Goal: Transaction & Acquisition: Book appointment/travel/reservation

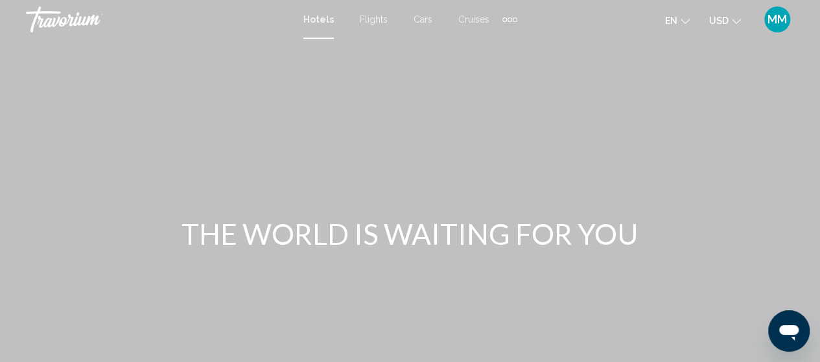
click at [310, 16] on span "Hotels" at bounding box center [318, 19] width 30 height 10
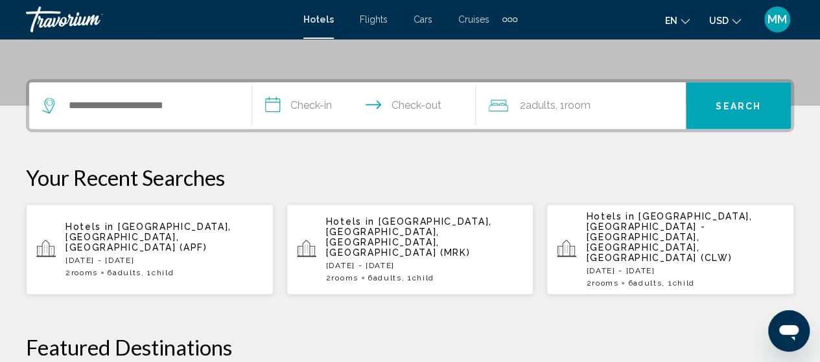
scroll to position [324, 0]
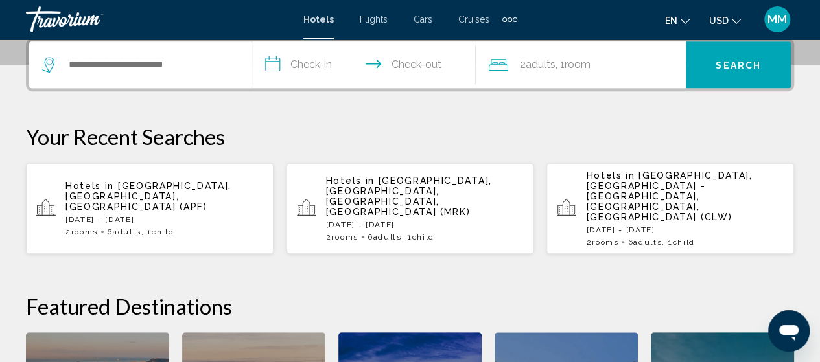
click at [363, 189] on span "[GEOGRAPHIC_DATA], [GEOGRAPHIC_DATA], [GEOGRAPHIC_DATA], [GEOGRAPHIC_DATA] (MRK)" at bounding box center [409, 196] width 166 height 41
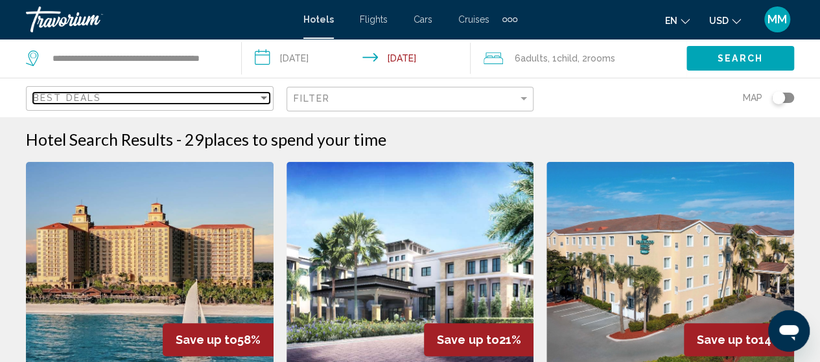
click at [263, 97] on div "Sort by" at bounding box center [264, 98] width 6 height 3
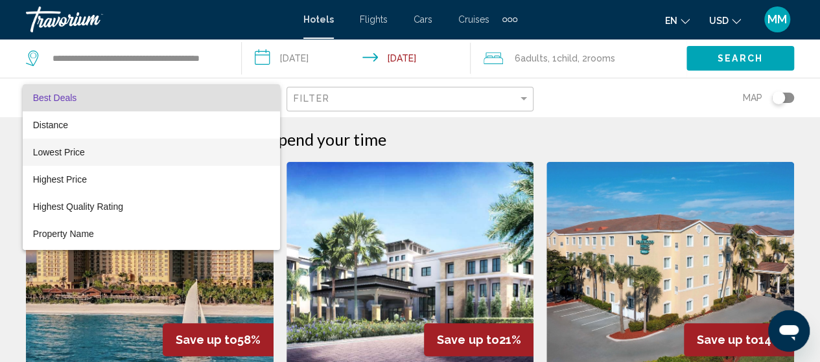
click at [232, 140] on span "Lowest Price" at bounding box center [151, 152] width 237 height 27
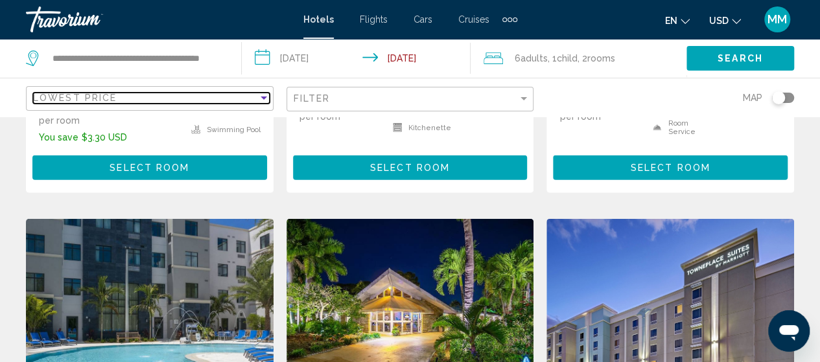
scroll to position [1620, 0]
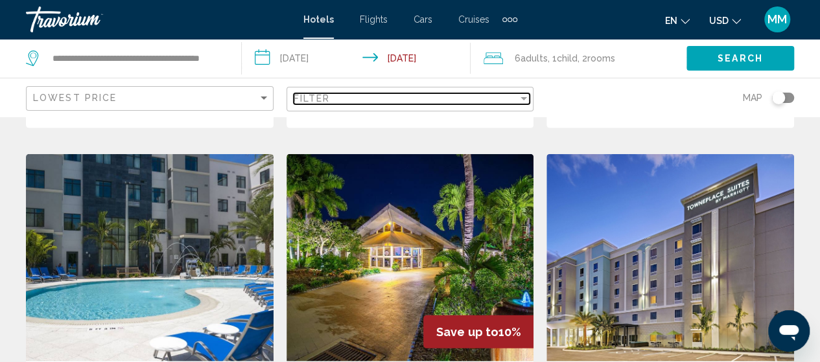
click at [378, 102] on div "Filter" at bounding box center [406, 98] width 225 height 10
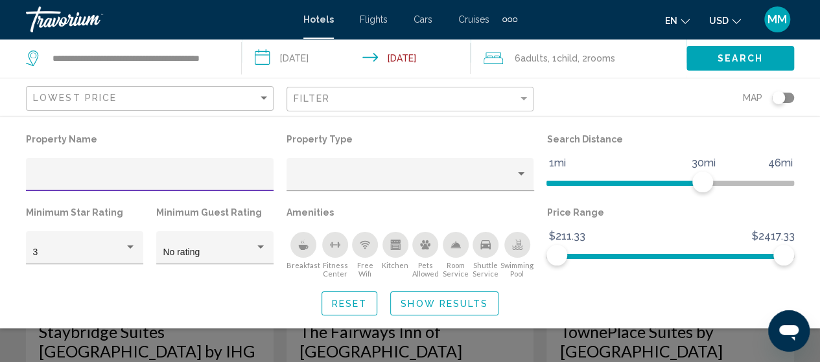
scroll to position [1685, 0]
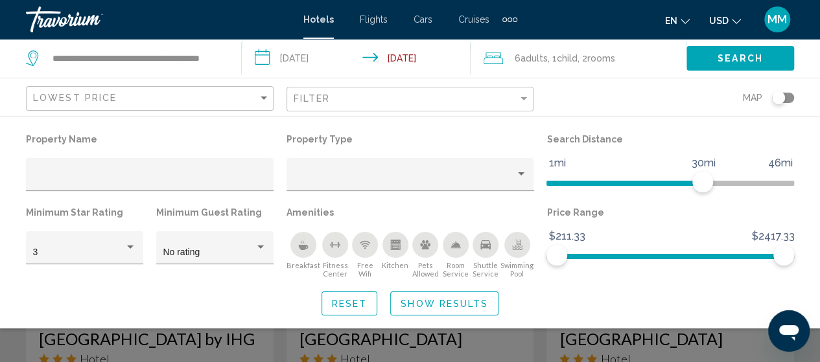
click at [508, 253] on div "Swimming Pool" at bounding box center [517, 245] width 26 height 26
click at [301, 244] on icon "Breakfast" at bounding box center [303, 245] width 10 height 10
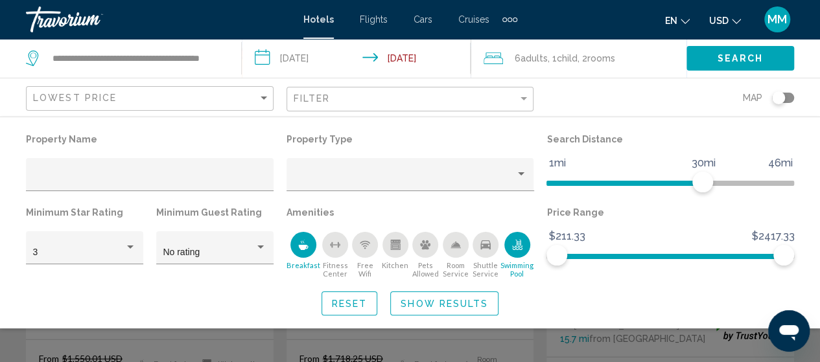
scroll to position [145, 0]
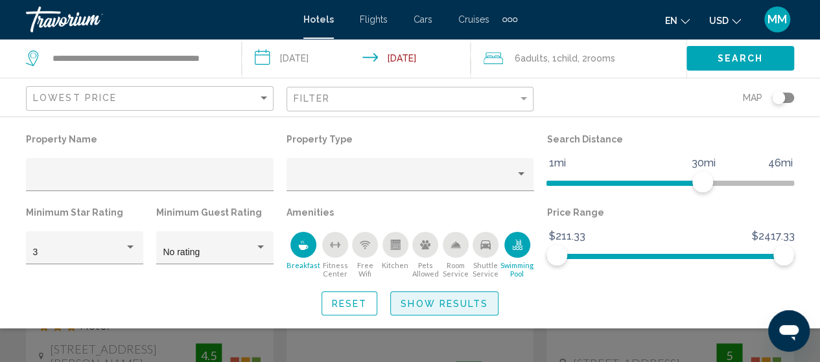
click at [407, 309] on span "Show Results" at bounding box center [444, 304] width 87 height 10
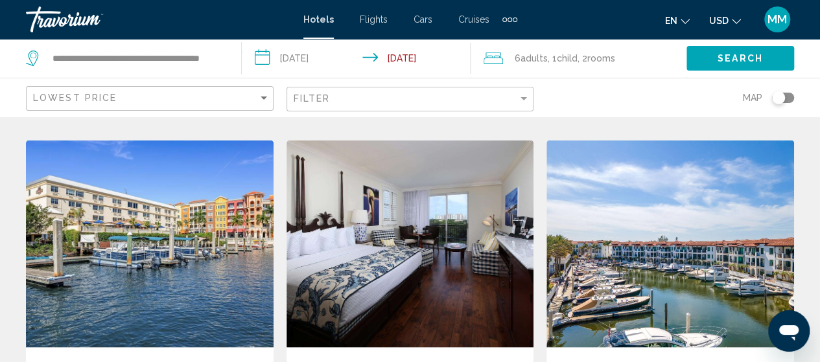
scroll to position [988, 0]
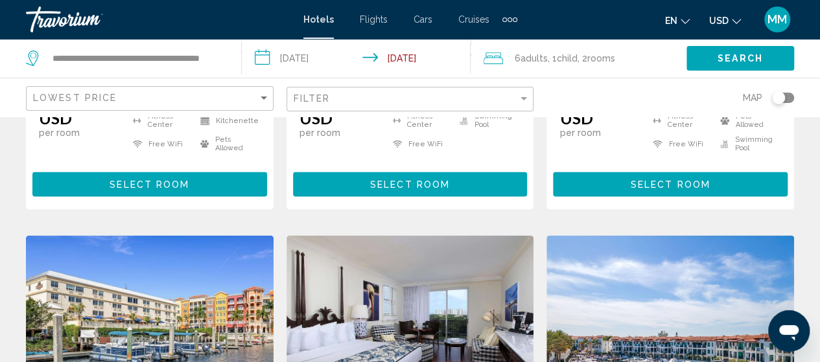
click at [560, 60] on span "Child" at bounding box center [567, 58] width 21 height 10
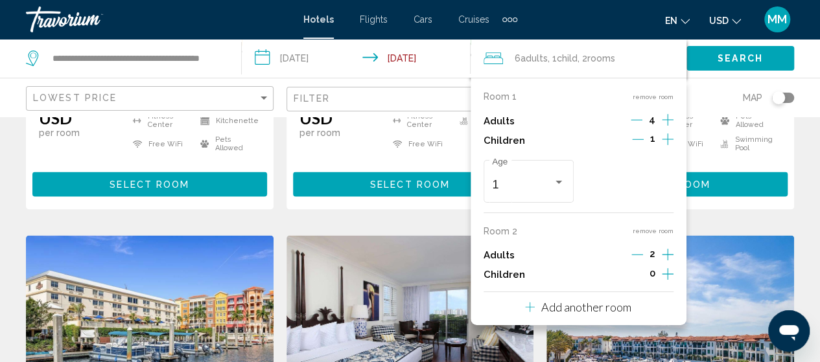
click at [643, 231] on button "remove room" at bounding box center [653, 231] width 41 height 8
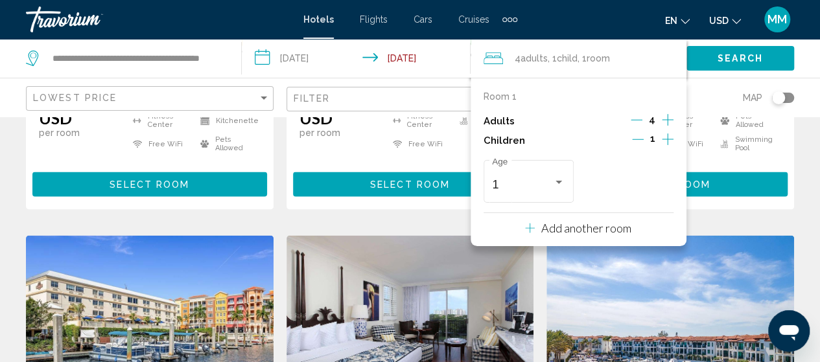
click at [634, 120] on icon "Decrement adults" at bounding box center [637, 120] width 12 height 12
click at [634, 120] on icon "Decrement adults" at bounding box center [638, 120] width 12 height 12
click at [637, 142] on icon "Decrement children" at bounding box center [638, 140] width 12 height 12
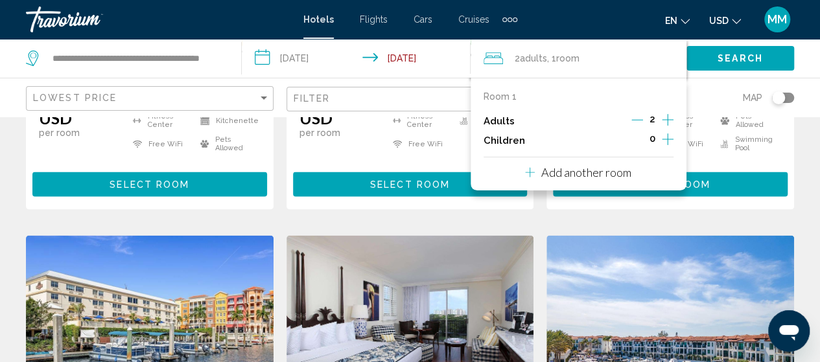
click at [719, 114] on div "Map" at bounding box center [670, 97] width 248 height 38
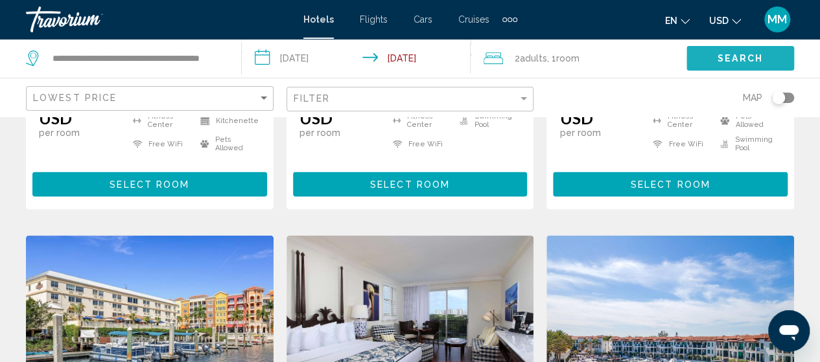
click at [732, 55] on span "Search" at bounding box center [739, 59] width 45 height 10
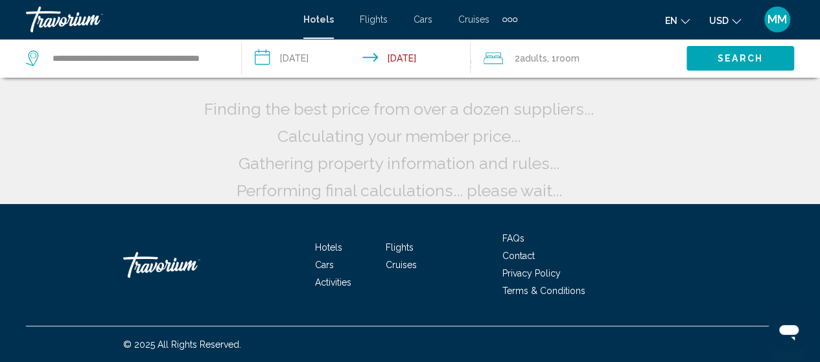
scroll to position [0, 0]
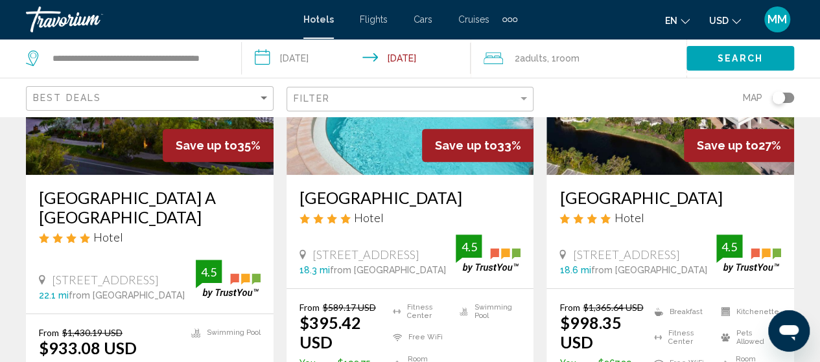
scroll to position [259, 0]
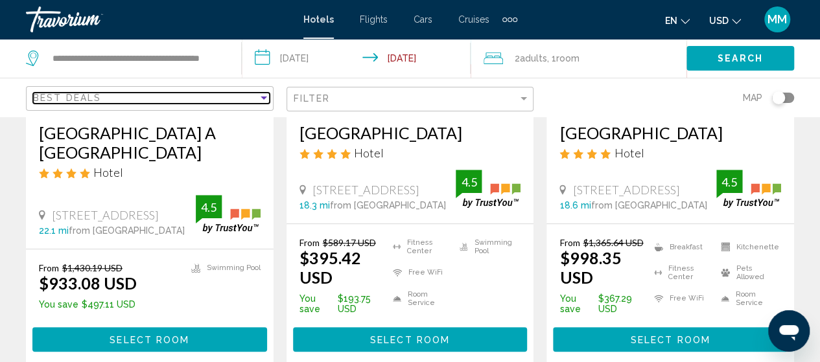
click at [264, 94] on div "Sort by" at bounding box center [264, 98] width 12 height 10
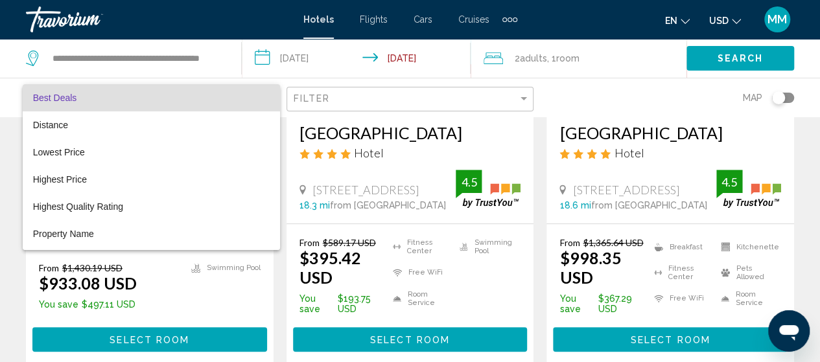
click at [438, 140] on div at bounding box center [410, 181] width 820 height 362
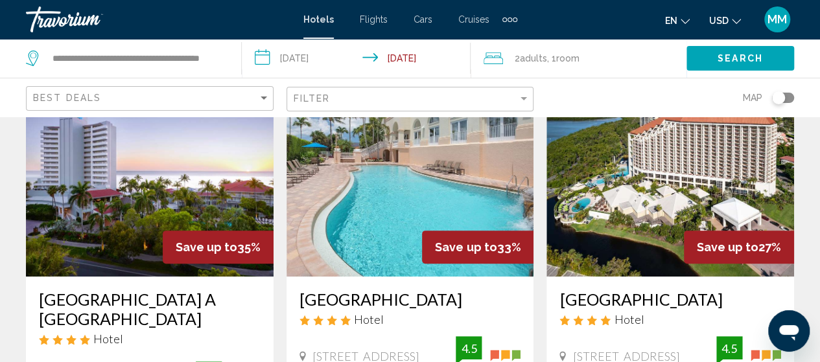
scroll to position [65, 0]
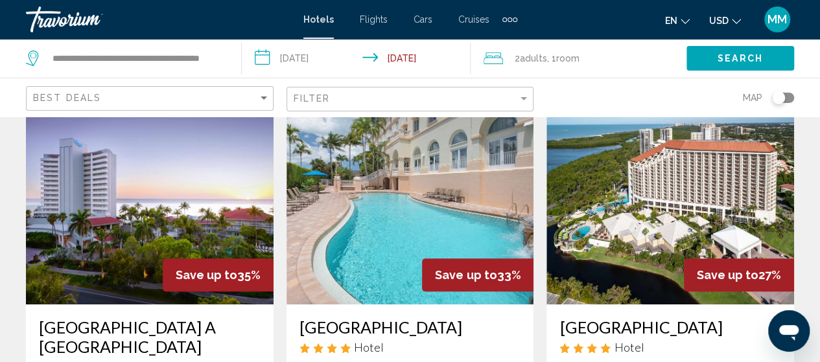
click at [183, 104] on div "Best Deals" at bounding box center [151, 99] width 237 height 24
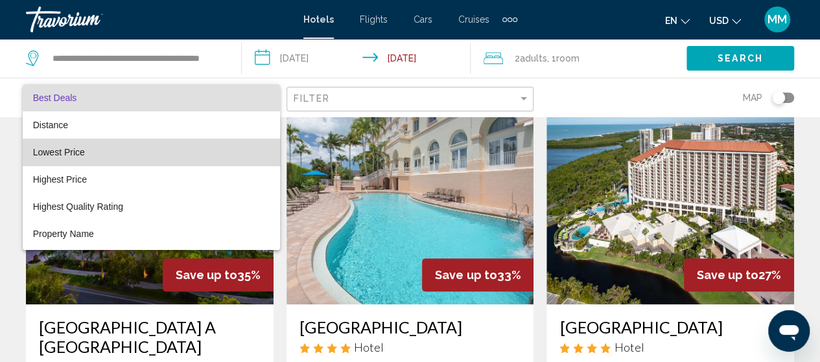
click at [152, 140] on span "Lowest Price" at bounding box center [151, 152] width 237 height 27
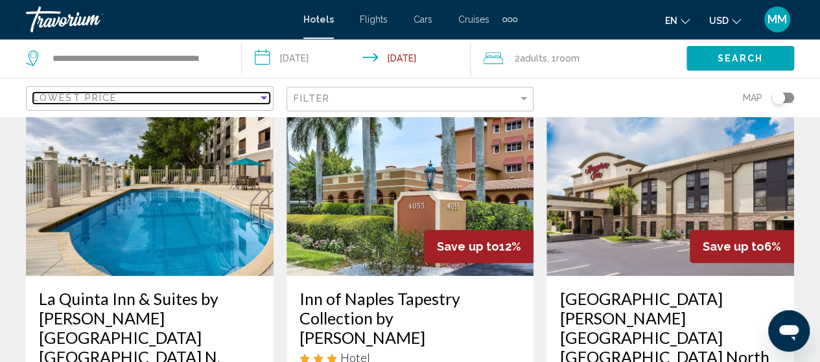
scroll to position [65, 0]
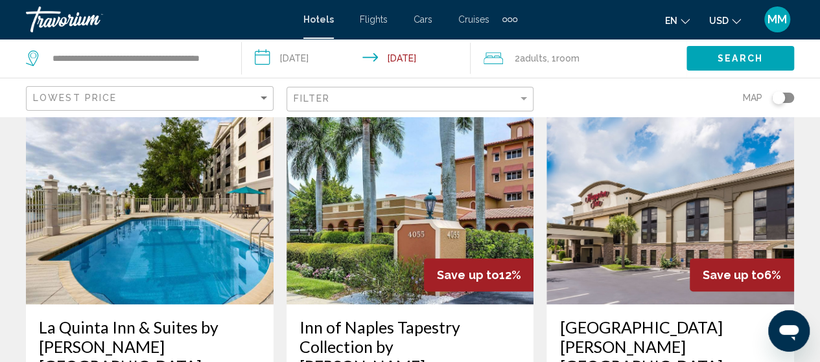
click at [355, 65] on input "**********" at bounding box center [359, 60] width 234 height 43
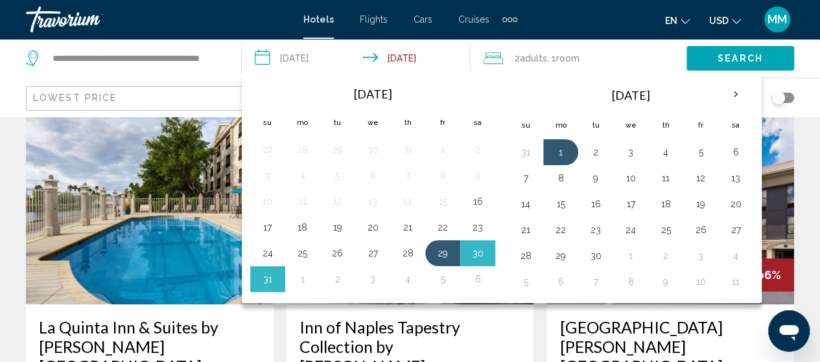
click at [561, 29] on div "en English Español Français Italiano Português русский USD USD ($) MXN (Mex$) C…" at bounding box center [662, 19] width 264 height 27
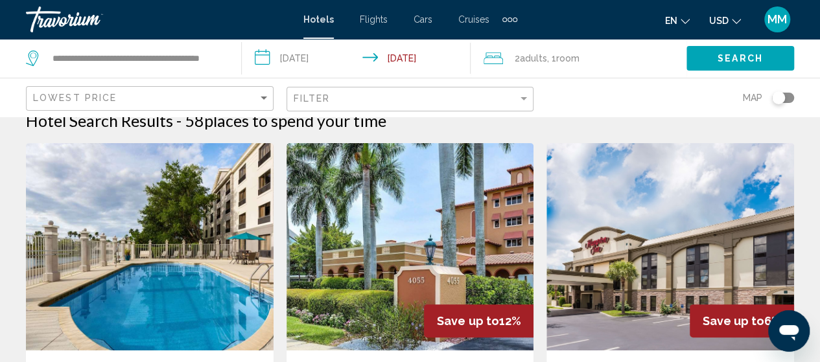
scroll to position [0, 0]
